Goal: Transaction & Acquisition: Purchase product/service

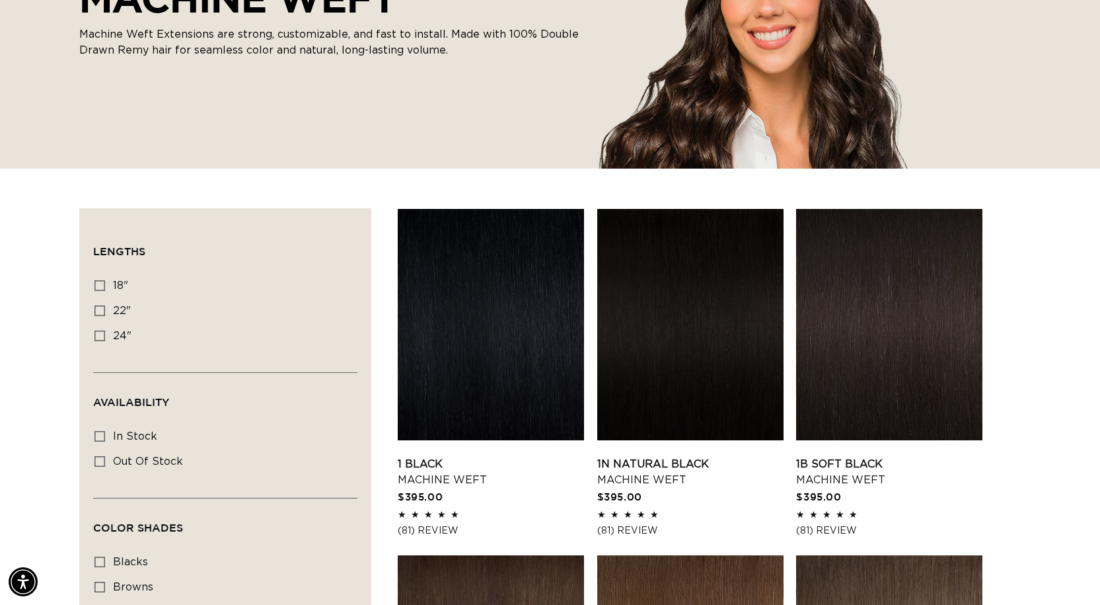
scroll to position [0, 1007]
click at [100, 291] on label "18" 18" (41 products)" at bounding box center [222, 286] width 254 height 25
click at [100, 291] on input "18" 18" (41 products)" at bounding box center [100, 285] width 11 height 11
checkbox input "true"
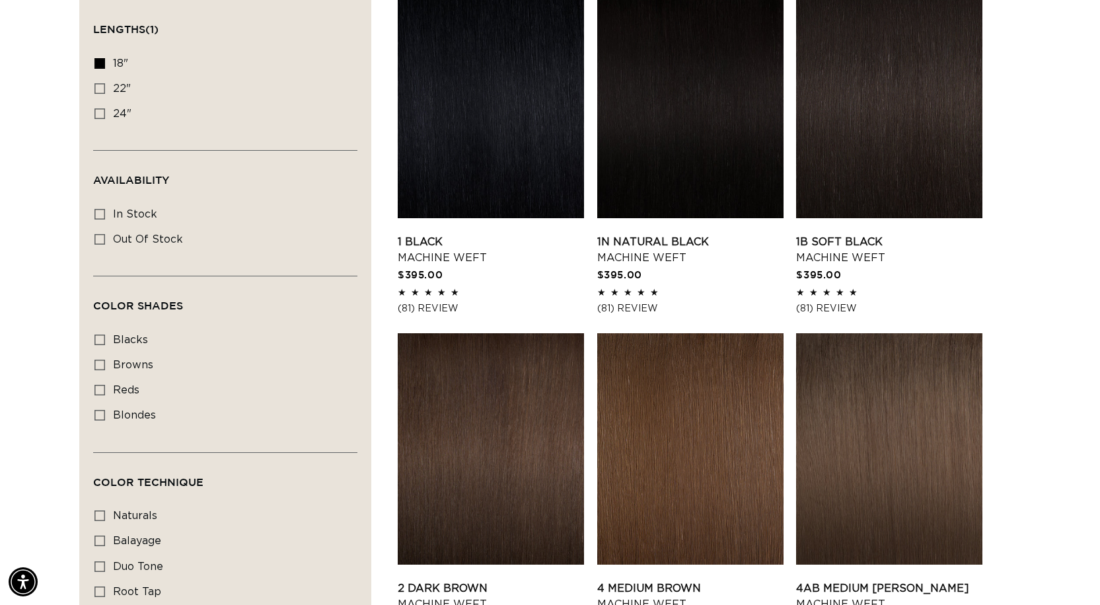
scroll to position [0, 2013]
click at [100, 410] on icon at bounding box center [100, 415] width 11 height 11
click at [100, 410] on input "blondes blondes (20 products)" at bounding box center [100, 415] width 11 height 11
checkbox input "true"
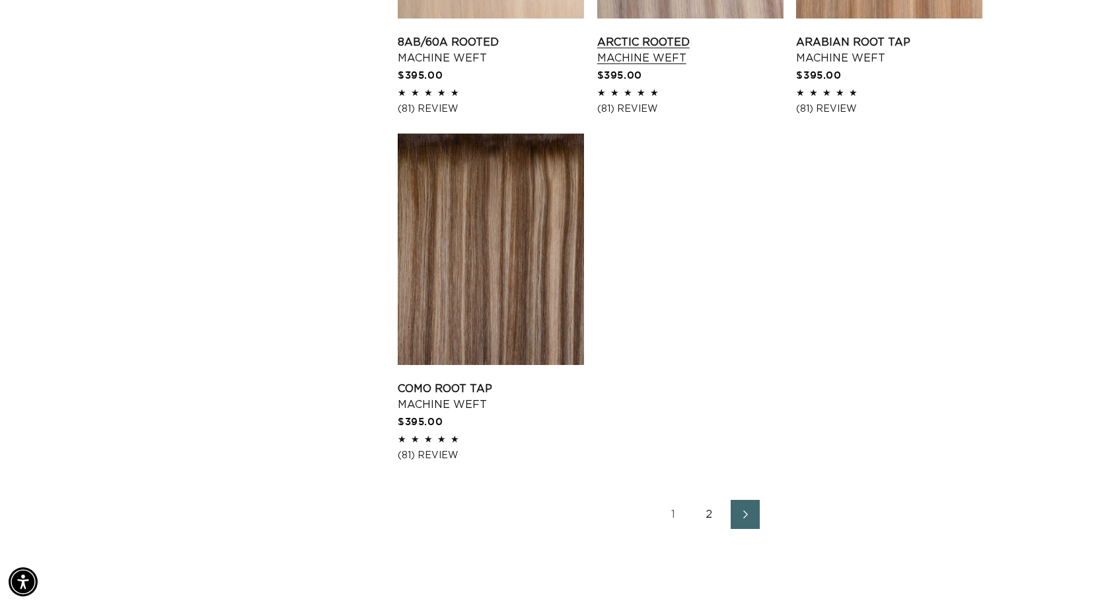
scroll to position [0, 1007]
click at [707, 510] on link "2" at bounding box center [709, 513] width 29 height 29
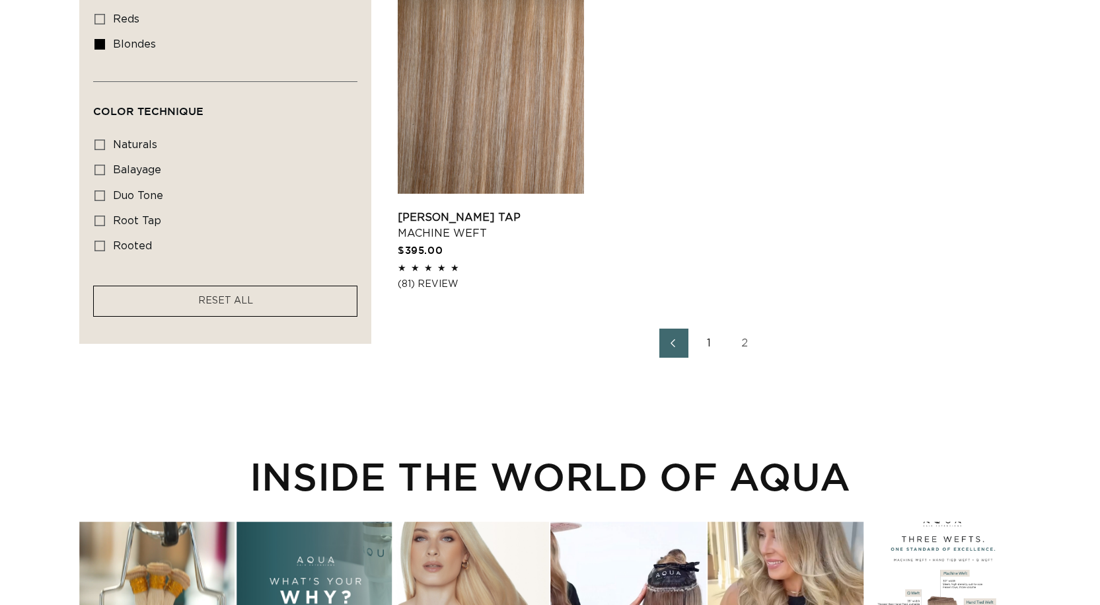
scroll to position [859, 0]
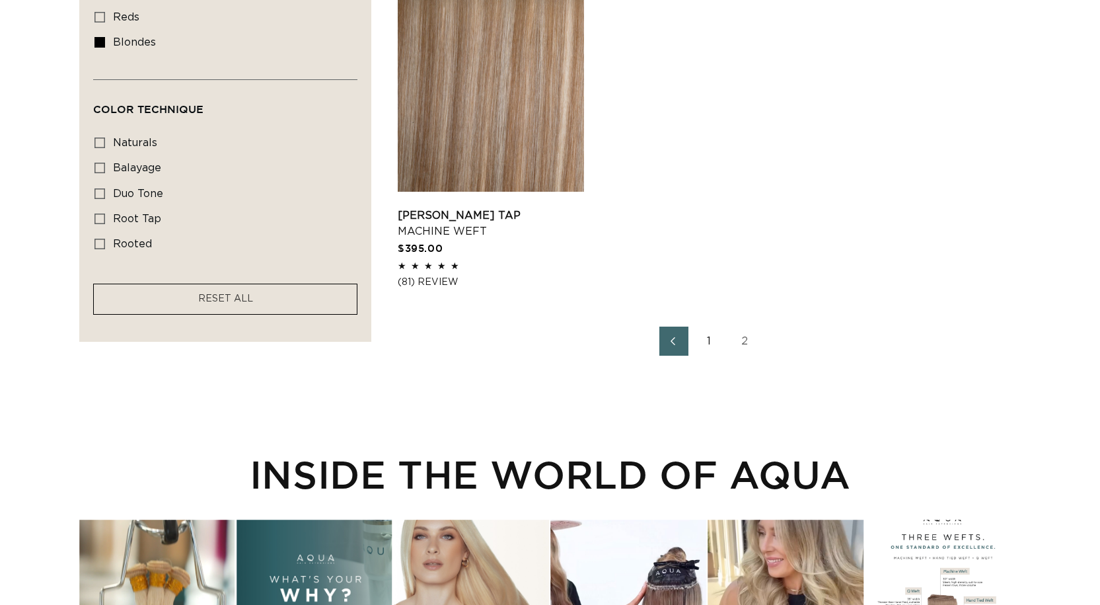
click at [702, 344] on link "1" at bounding box center [709, 340] width 29 height 29
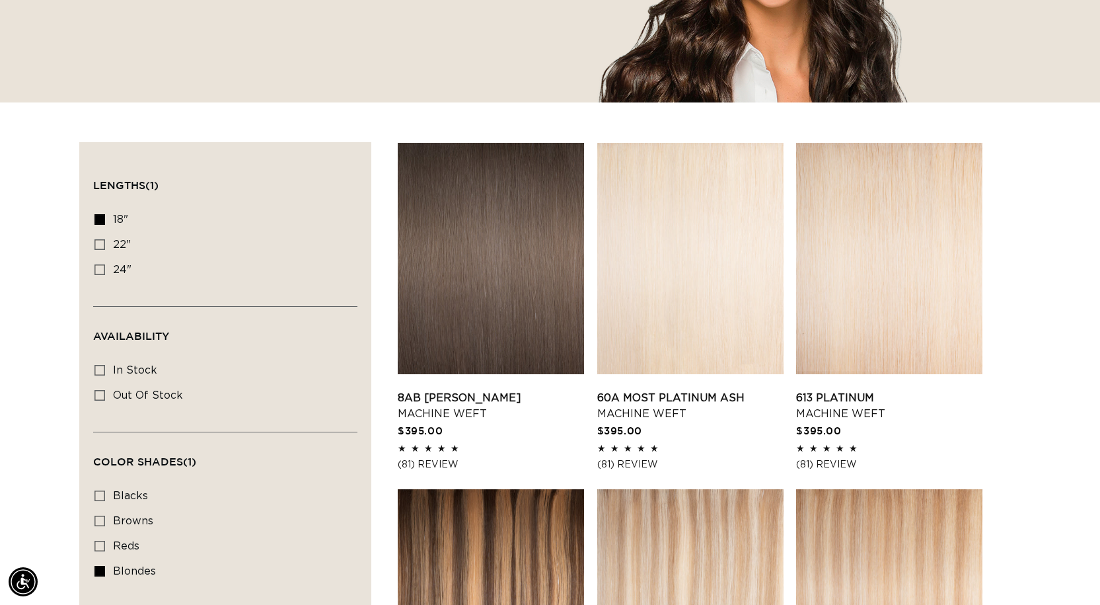
scroll to position [0, 1007]
drag, startPoint x: 100, startPoint y: 572, endPoint x: 404, endPoint y: 556, distance: 304.4
click at [100, 572] on icon at bounding box center [100, 571] width 11 height 11
click at [100, 572] on input "blondes blondes (20 products)" at bounding box center [100, 571] width 11 height 11
checkbox input "false"
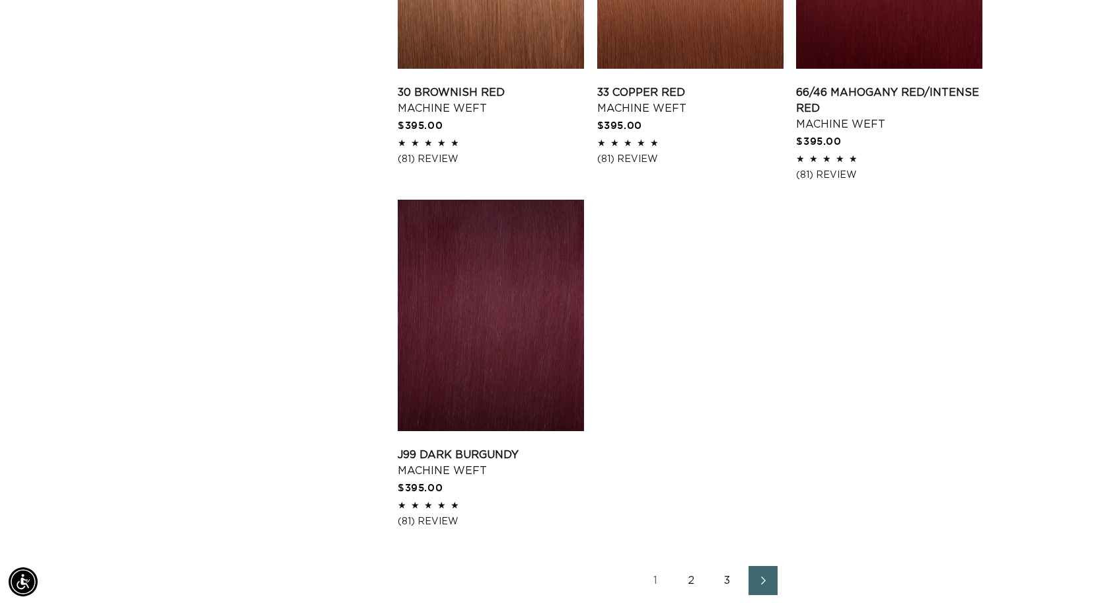
scroll to position [2115, 0]
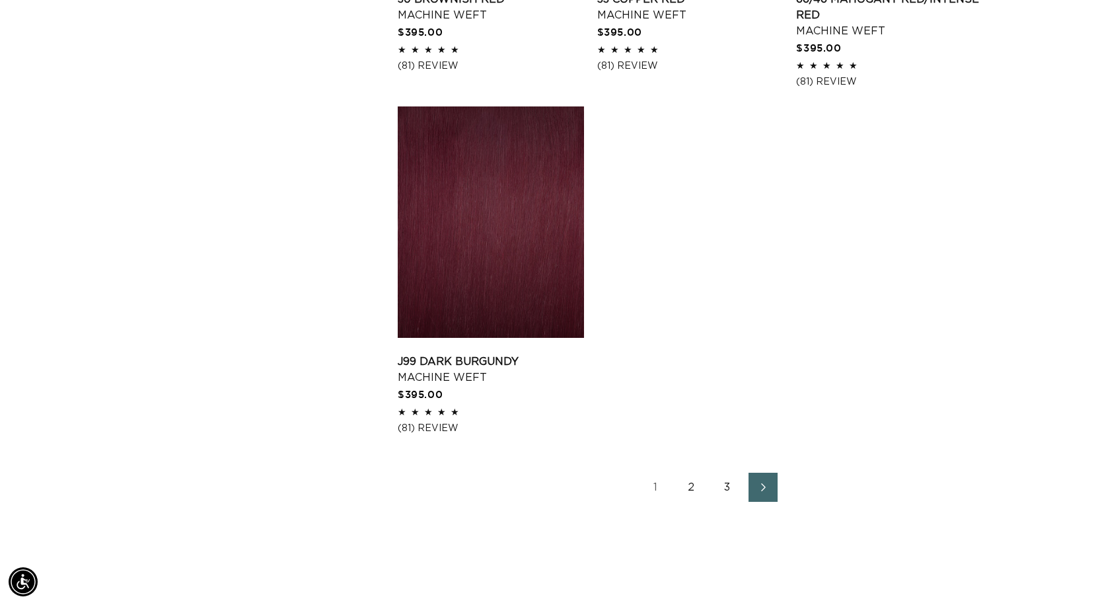
click at [693, 475] on link "2" at bounding box center [691, 487] width 29 height 29
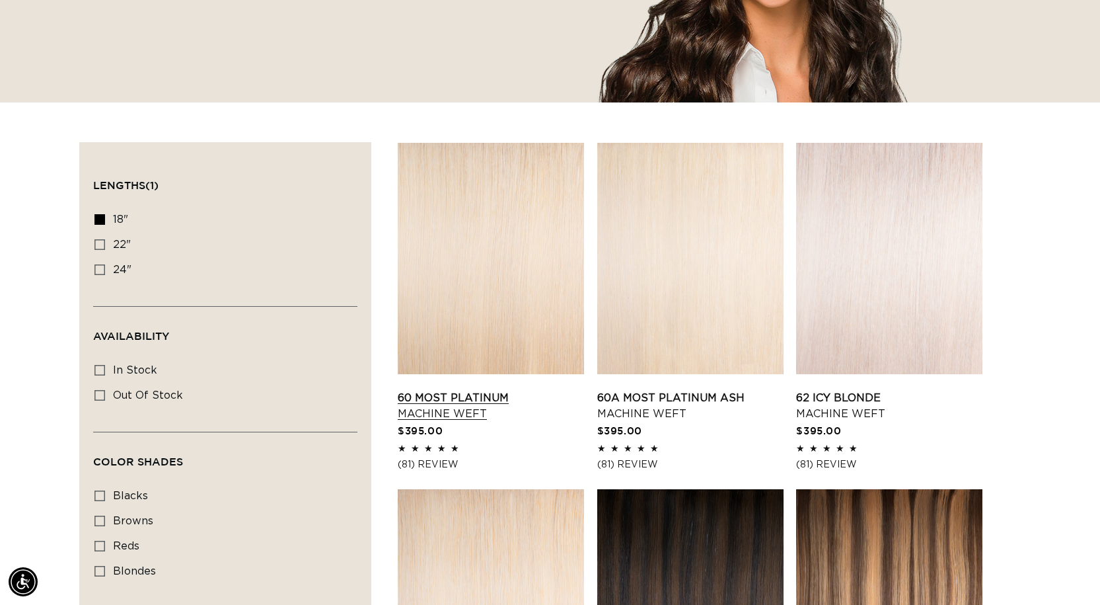
scroll to position [0, 2013]
click at [457, 400] on link "60 Most Platinum Machine Weft" at bounding box center [491, 406] width 186 height 32
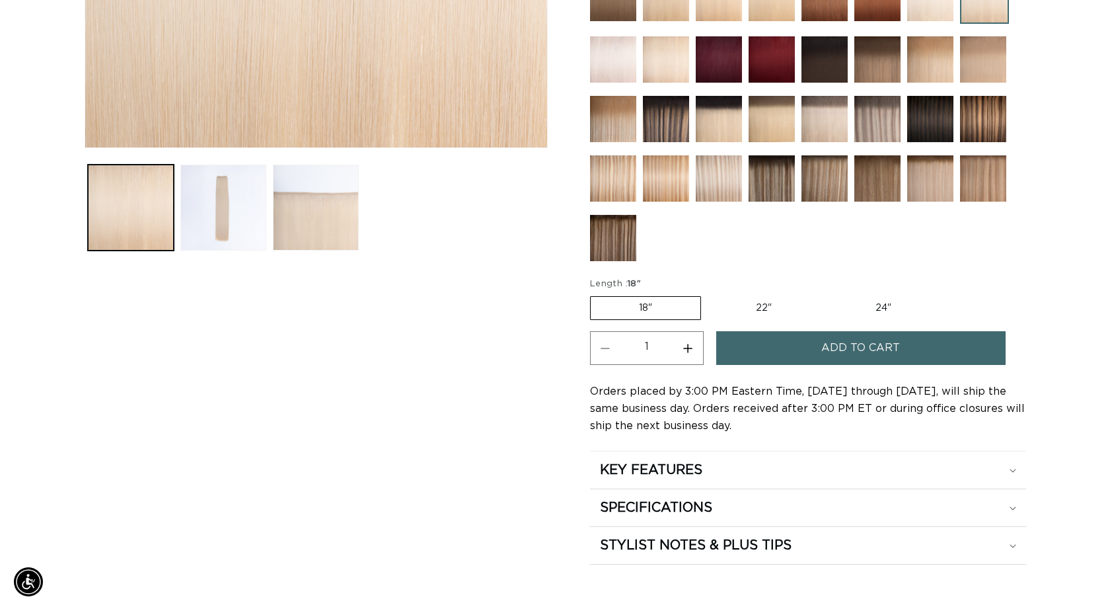
scroll to position [529, 0]
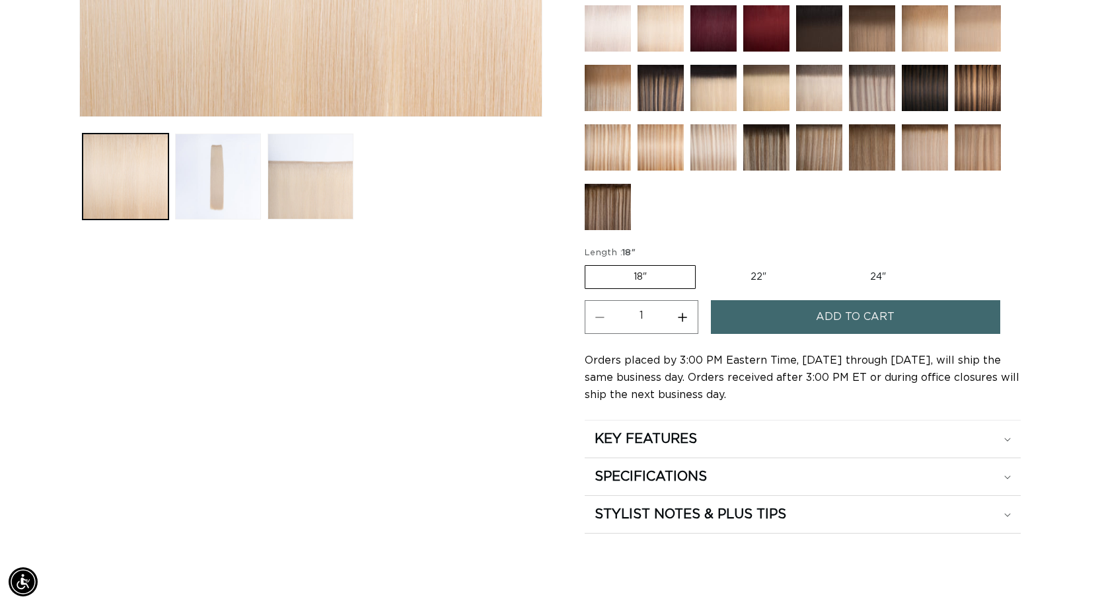
click at [756, 321] on button "Add to cart" at bounding box center [855, 317] width 289 height 34
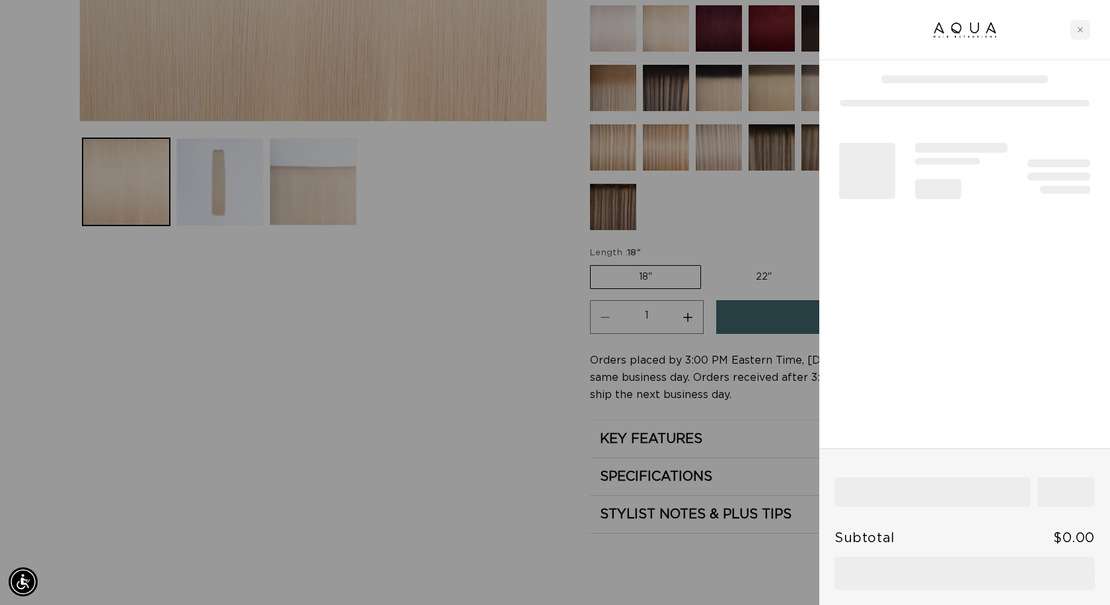
scroll to position [0, 1016]
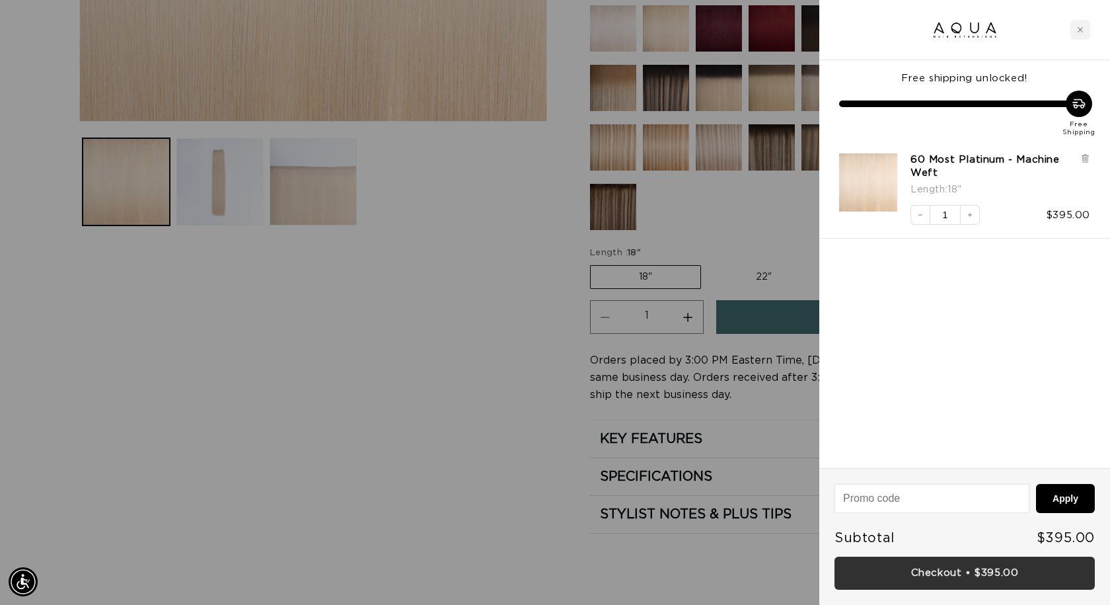
click at [948, 568] on link "Checkout • $395.00" at bounding box center [965, 573] width 260 height 34
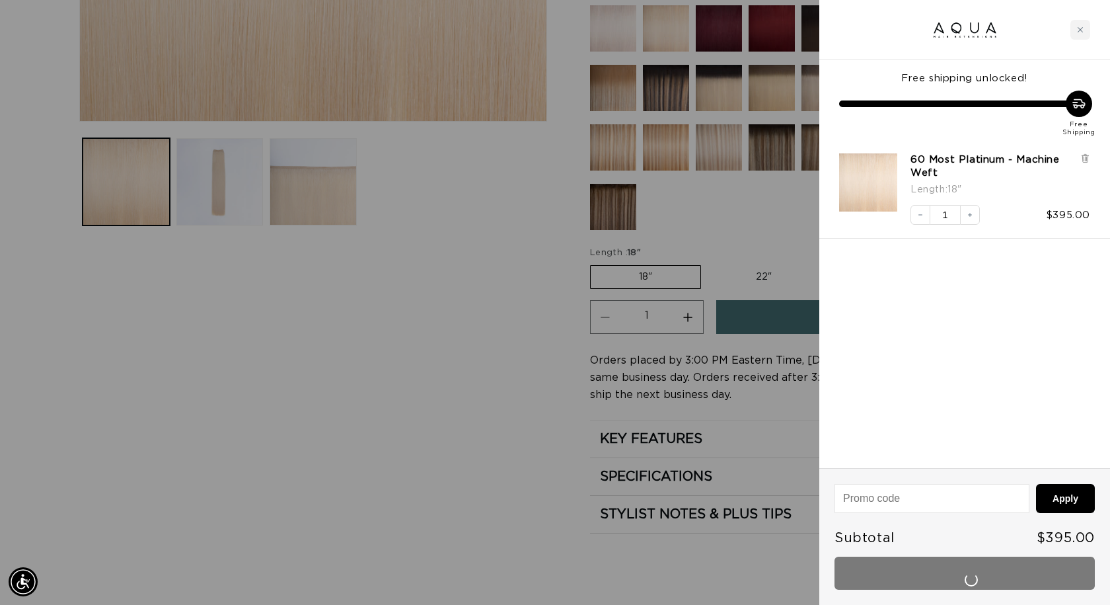
scroll to position [0, 0]
